Goal: Information Seeking & Learning: Learn about a topic

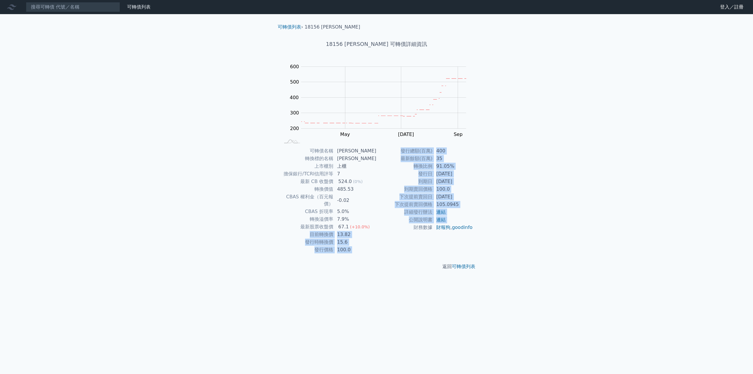
drag, startPoint x: 313, startPoint y: 227, endPoint x: 378, endPoint y: 227, distance: 64.1
click at [378, 227] on div "可轉債名稱 [PERSON_NAME] 轉換標的名稱 富喬 上市櫃別 上櫃 擔保銀行/TCRI信用評等 7 最新 CB 收盤價 524.0 (0%) 轉換價值…" at bounding box center [376, 200] width 207 height 106
click at [395, 227] on td "財務數據" at bounding box center [404, 228] width 56 height 8
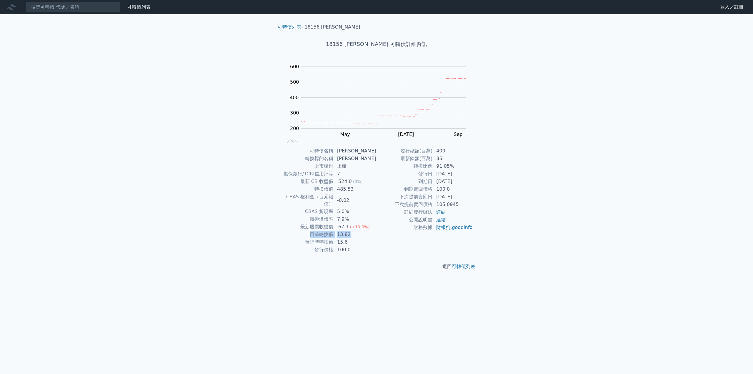
drag, startPoint x: 313, startPoint y: 227, endPoint x: 362, endPoint y: 226, distance: 49.1
click at [362, 231] on tr "目前轉換價 13.82" at bounding box center [328, 235] width 96 height 8
click at [364, 231] on td "13.82" at bounding box center [354, 235] width 43 height 8
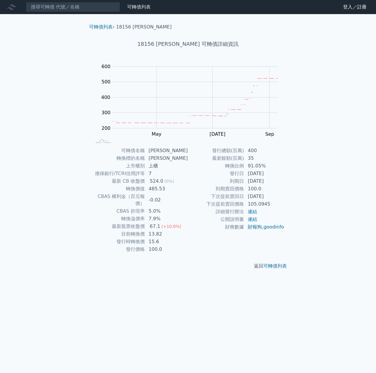
click at [266, 299] on div "可轉債列表 財務數據 可轉債列表 財務數據 登入／註冊 登入／註冊 可轉債列表 › 18156 [PERSON_NAME] 18156 富喬六 可轉債詳細資訊…" at bounding box center [188, 186] width 376 height 373
drag, startPoint x: 123, startPoint y: 226, endPoint x: 176, endPoint y: 226, distance: 52.6
click at [176, 231] on tr "目前轉換價 13.82" at bounding box center [139, 235] width 96 height 8
